Goal: Transaction & Acquisition: Purchase product/service

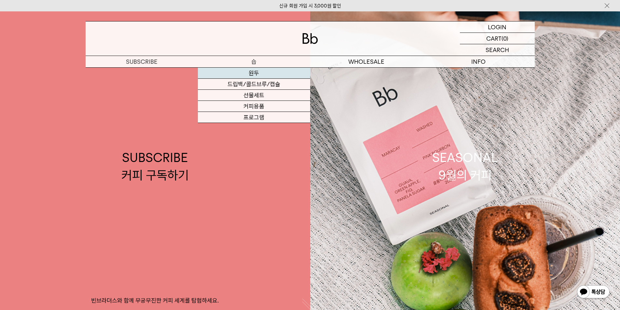
click at [248, 73] on link "원두" at bounding box center [254, 73] width 112 height 11
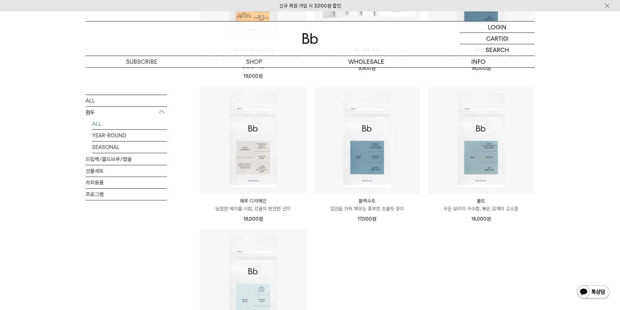
scroll to position [488, 0]
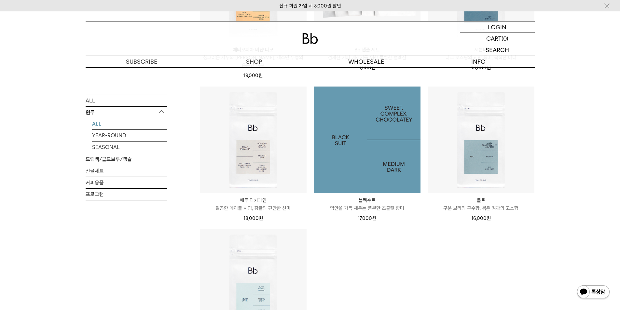
click at [379, 141] on img at bounding box center [367, 140] width 107 height 107
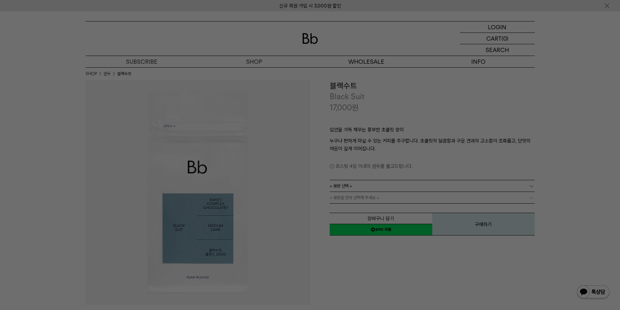
click at [407, 131] on div at bounding box center [310, 155] width 620 height 310
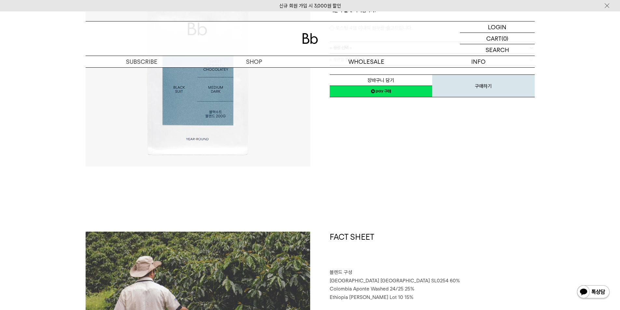
scroll to position [33, 0]
